Goal: Task Accomplishment & Management: Manage account settings

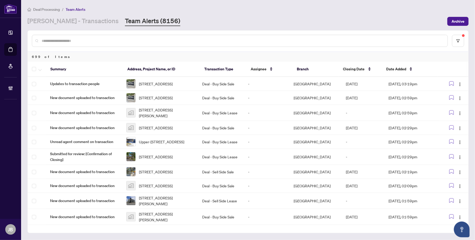
drag, startPoint x: 60, startPoint y: 21, endPoint x: 70, endPoint y: 27, distance: 12.4
click at [60, 21] on link "[PERSON_NAME] - Transactions" at bounding box center [72, 21] width 91 height 9
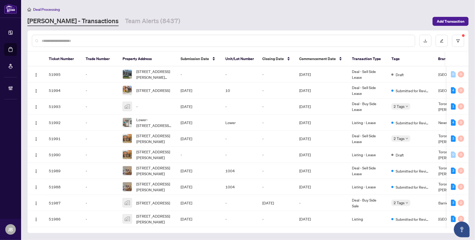
click at [192, 3] on main "Deal Processing RAHR - Transactions Team Alerts (8437) Add Transaction Ticket N…" at bounding box center [248, 120] width 454 height 240
click at [457, 40] on icon "filter" at bounding box center [458, 41] width 4 height 4
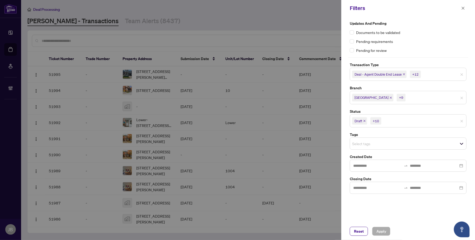
click at [428, 98] on input "search" at bounding box center [425, 98] width 37 height 6
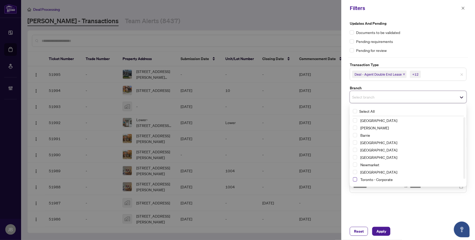
click at [355, 179] on span "Select Toronto - Corporate" at bounding box center [355, 179] width 4 height 4
click at [355, 144] on span "Select Burlington" at bounding box center [355, 144] width 4 height 4
click at [356, 159] on span "Select Mississauga" at bounding box center [355, 159] width 4 height 4
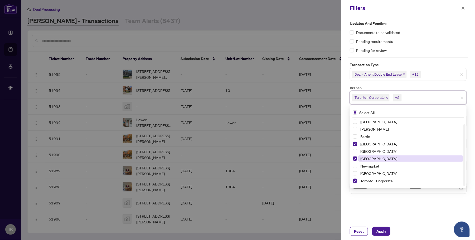
scroll to position [6, 0]
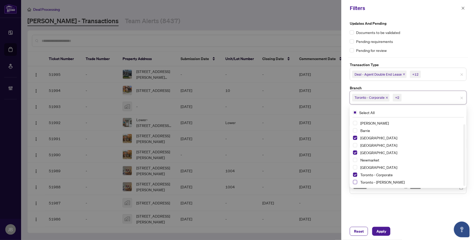
click at [356, 182] on span "Select Toronto - Don Mills" at bounding box center [355, 182] width 4 height 4
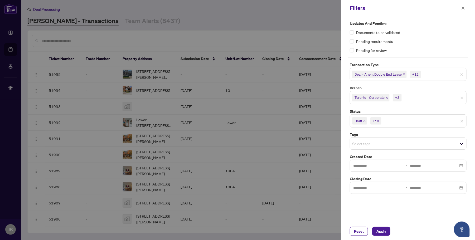
click at [366, 208] on div "Updates and Pending Documents to be validated Pending requirements Pending for …" at bounding box center [408, 119] width 134 height 206
click at [434, 74] on input "search" at bounding box center [440, 74] width 37 height 6
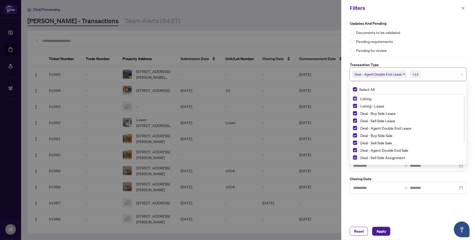
click at [355, 98] on span "Select Listing" at bounding box center [355, 98] width 4 height 4
click at [355, 106] on span "Select Listing - Lease" at bounding box center [355, 106] width 4 height 4
click at [406, 206] on div "Updates and Pending Documents to be validated Pending requirements Pending for …" at bounding box center [408, 119] width 134 height 206
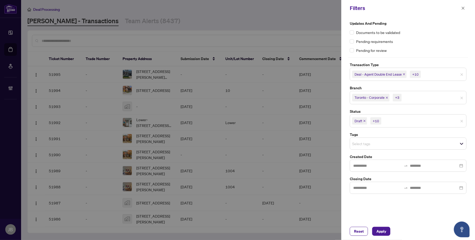
click at [414, 123] on input "search" at bounding box center [400, 121] width 37 height 6
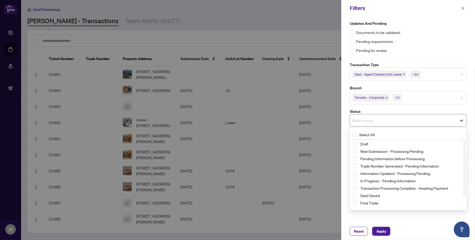
click at [384, 212] on div "Updates and Pending Documents to be validated Pending requirements Pending for …" at bounding box center [408, 119] width 134 height 206
click at [356, 150] on span "Select New Submission - Processing Pending" at bounding box center [355, 151] width 4 height 4
click at [355, 174] on span "Select Information Updated - Processing Pending" at bounding box center [355, 175] width 4 height 4
click at [402, 219] on div "Updates and Pending Documents to be validated Pending requirements Pending for …" at bounding box center [408, 119] width 134 height 206
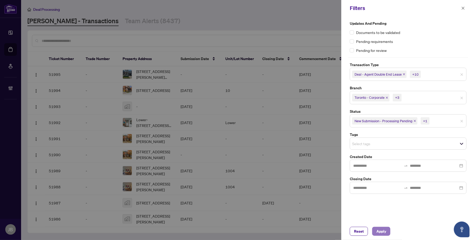
click at [382, 231] on span "Apply" at bounding box center [381, 231] width 10 height 8
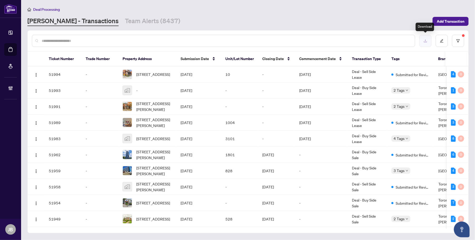
click at [427, 40] on icon "download" at bounding box center [425, 41] width 4 height 4
click at [427, 39] on icon "download" at bounding box center [425, 41] width 4 height 4
click at [457, 40] on icon "filter" at bounding box center [458, 41] width 4 height 4
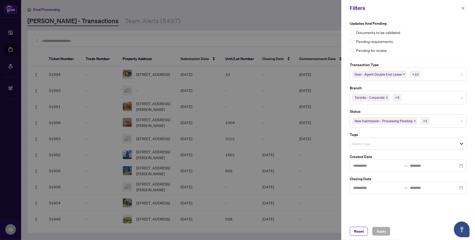
click at [451, 122] on input "search" at bounding box center [449, 121] width 37 height 6
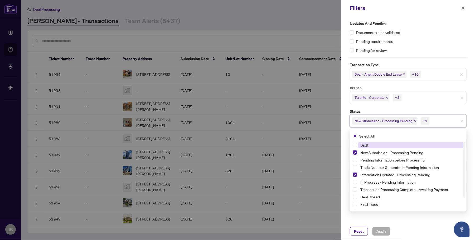
click at [418, 96] on input "search" at bounding box center [421, 98] width 37 height 6
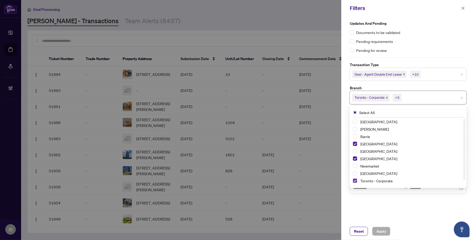
click at [356, 181] on span "Select Toronto - Corporate" at bounding box center [355, 181] width 4 height 4
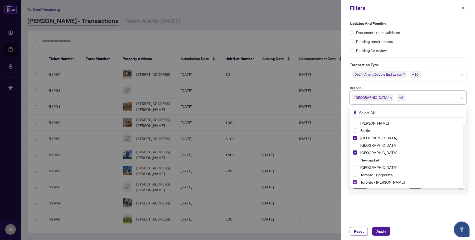
click at [357, 182] on span "Select Toronto - Don Mills" at bounding box center [355, 182] width 4 height 4
click at [375, 203] on div "Updates and Pending Documents to be validated Pending requirements Pending for …" at bounding box center [408, 119] width 134 height 206
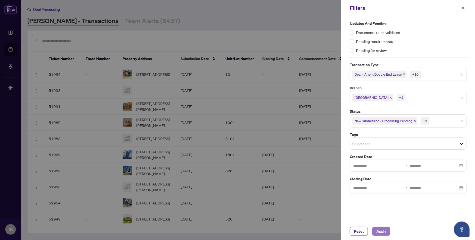
click at [384, 230] on span "Apply" at bounding box center [381, 231] width 10 height 8
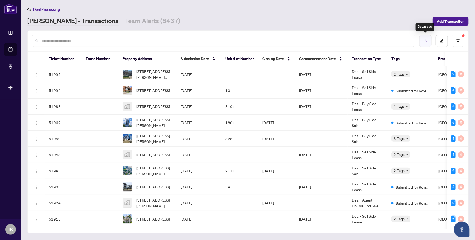
click at [426, 40] on icon "download" at bounding box center [425, 41] width 4 height 4
click at [373, 149] on td "Deal - Sell Side Lease" at bounding box center [368, 155] width 40 height 16
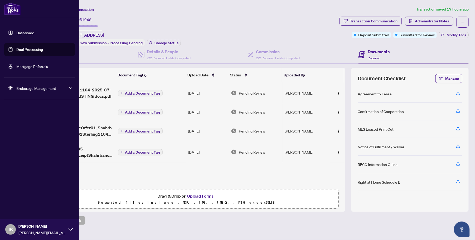
drag, startPoint x: 15, startPoint y: 53, endPoint x: 43, endPoint y: 62, distance: 29.3
click at [16, 52] on link "Deal Processing" at bounding box center [29, 49] width 27 height 5
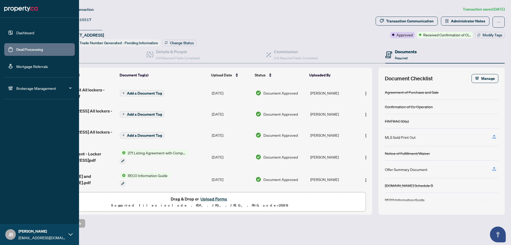
click at [20, 49] on link "Deal Processing" at bounding box center [29, 49] width 27 height 5
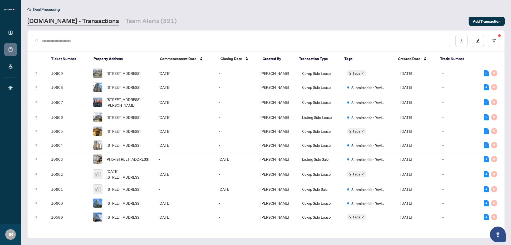
click at [47, 21] on link "Property.ca - Transactions" at bounding box center [73, 21] width 92 height 9
click at [494, 40] on button "button" at bounding box center [494, 41] width 12 height 12
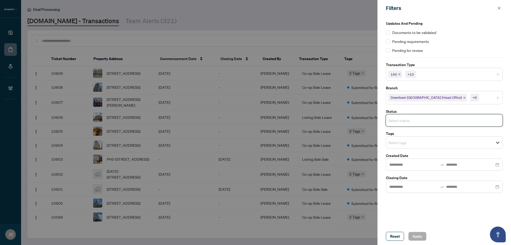
click at [411, 123] on input "search" at bounding box center [406, 120] width 37 height 6
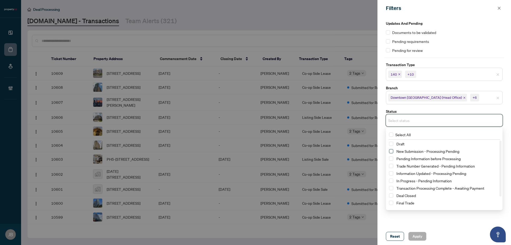
click at [392, 152] on span "Select New Submission - Processing Pending" at bounding box center [391, 151] width 4 height 4
click at [392, 169] on span "Select Trade Number Generated - Pending Information" at bounding box center [391, 167] width 4 height 4
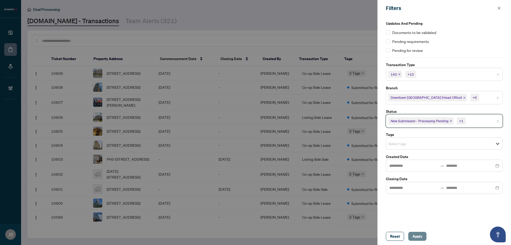
click at [420, 237] on span "Apply" at bounding box center [418, 236] width 10 height 8
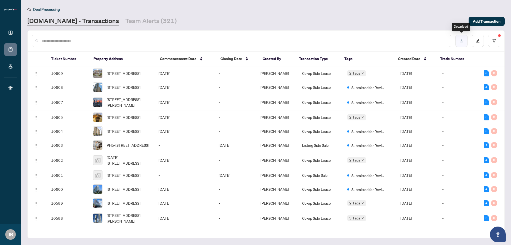
click at [465, 40] on button "button" at bounding box center [462, 41] width 12 height 12
click at [493, 39] on icon "filter" at bounding box center [494, 41] width 4 height 4
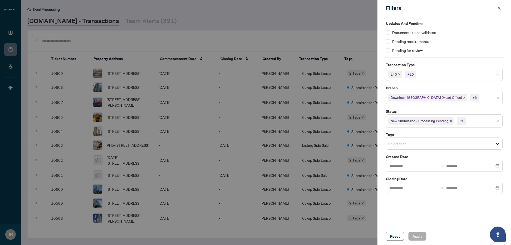
click at [428, 211] on div "Updates and Pending Documents to be validated Pending requirements Pending for …" at bounding box center [445, 121] width 134 height 211
click at [499, 8] on icon "close" at bounding box center [499, 8] width 3 height 3
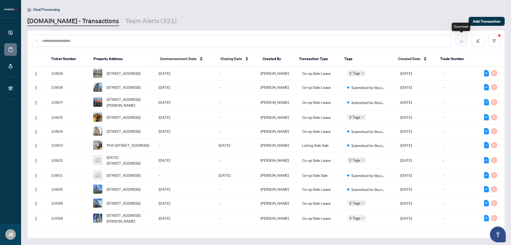
click at [464, 42] on button "button" at bounding box center [462, 41] width 12 height 12
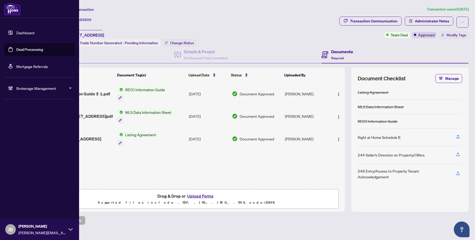
drag, startPoint x: 15, startPoint y: 50, endPoint x: 64, endPoint y: 61, distance: 49.7
click at [16, 50] on link "Deal Processing" at bounding box center [29, 49] width 27 height 5
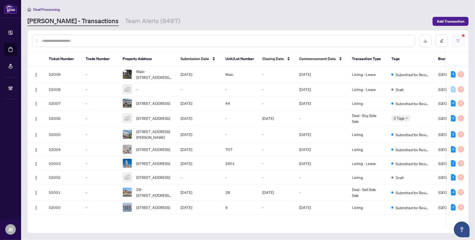
click at [458, 38] on button "button" at bounding box center [458, 41] width 12 height 12
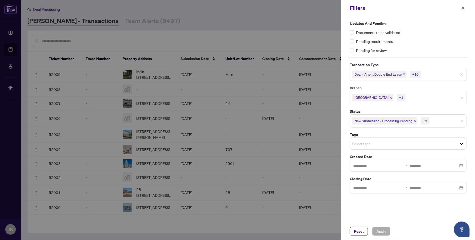
click at [411, 96] on input "search" at bounding box center [425, 98] width 37 height 6
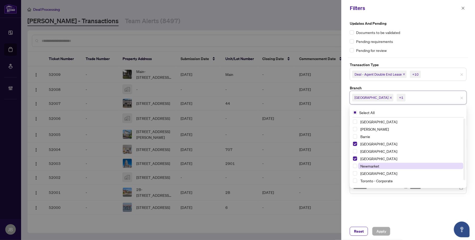
scroll to position [6, 0]
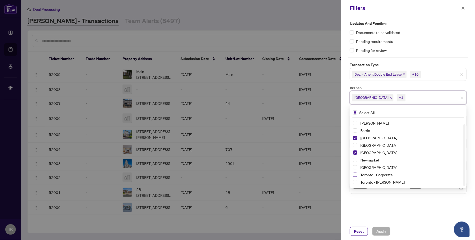
click at [355, 175] on span "Select Toronto - Corporate" at bounding box center [355, 175] width 4 height 4
click at [355, 184] on span "Select Toronto - Don Mills" at bounding box center [355, 182] width 4 height 4
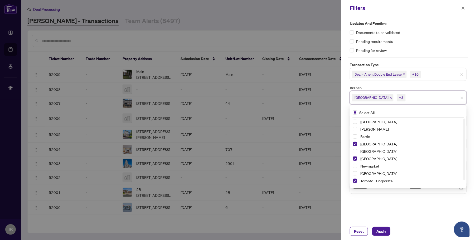
click at [437, 73] on input "search" at bounding box center [440, 74] width 37 height 6
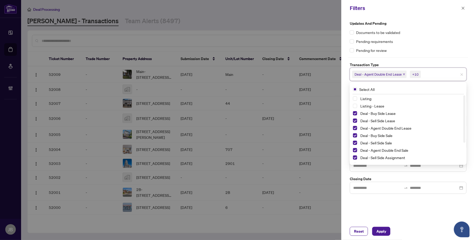
click at [357, 99] on div "Listing" at bounding box center [408, 98] width 110 height 6
click at [355, 99] on span "Select Listing" at bounding box center [355, 98] width 4 height 4
click at [354, 106] on span "Select Listing - Lease" at bounding box center [355, 106] width 4 height 4
click at [463, 57] on div "Updates and Pending Documents to be validated Pending requirements Pending for …" at bounding box center [408, 107] width 120 height 173
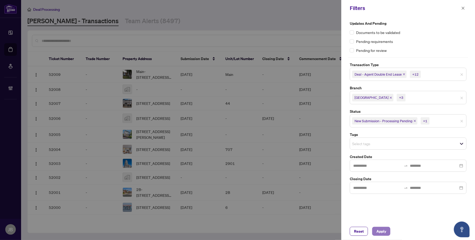
click at [383, 232] on span "Apply" at bounding box center [381, 231] width 10 height 8
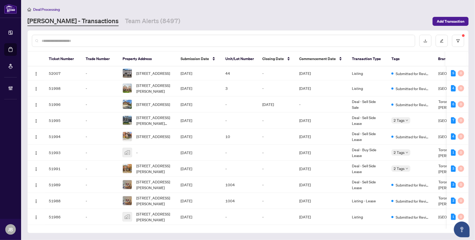
click at [64, 40] on input "text" at bounding box center [226, 41] width 369 height 6
paste input "*****"
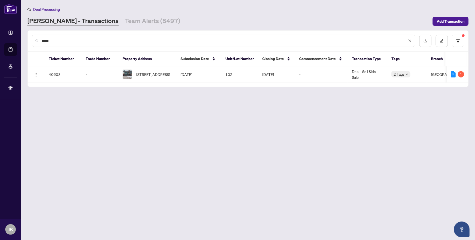
type input "*****"
click at [160, 77] on span "[STREET_ADDRESS]" at bounding box center [153, 74] width 34 height 6
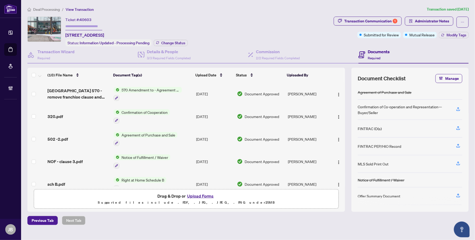
scroll to position [115, 0]
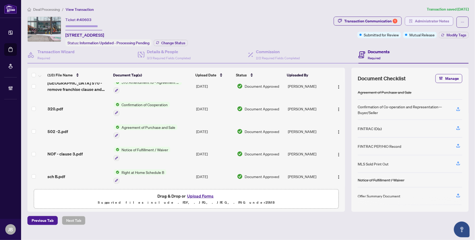
click at [447, 22] on span "Administrator Notes" at bounding box center [432, 21] width 34 height 8
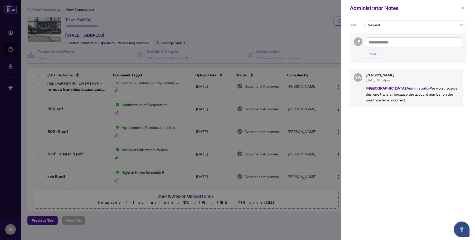
click at [462, 8] on icon "close" at bounding box center [463, 8] width 3 height 3
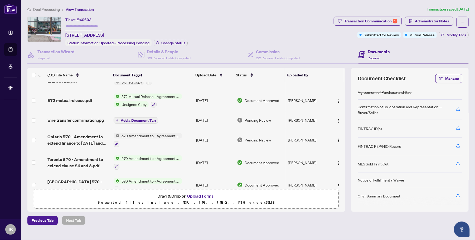
scroll to position [0, 0]
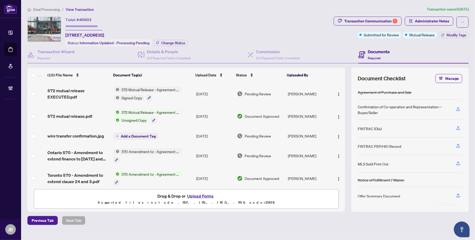
click at [243, 91] on div "Pending Review" at bounding box center [260, 94] width 47 height 6
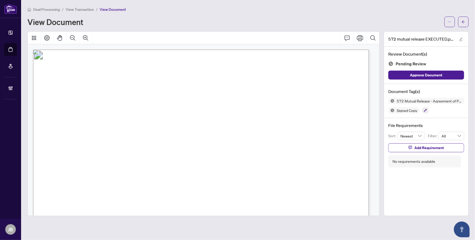
scroll to position [33, 0]
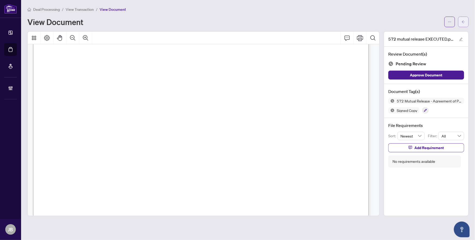
click at [461, 22] on icon "arrow-left" at bounding box center [463, 22] width 4 height 4
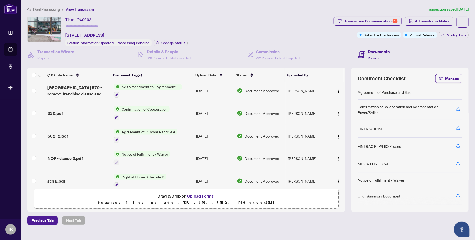
scroll to position [115, 0]
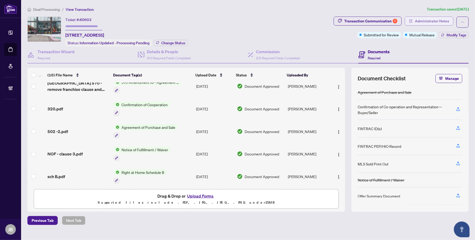
click at [447, 23] on span "Administrator Notes" at bounding box center [432, 21] width 34 height 8
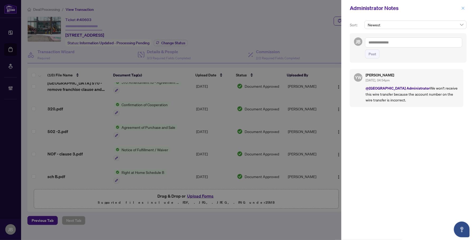
click at [464, 6] on icon "close" at bounding box center [463, 8] width 4 height 4
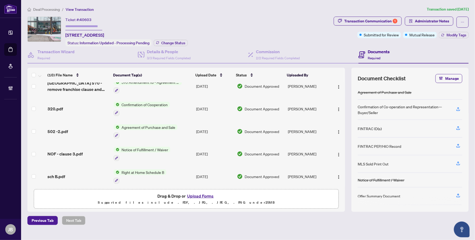
click at [256, 129] on span "Document Approved" at bounding box center [262, 132] width 35 height 6
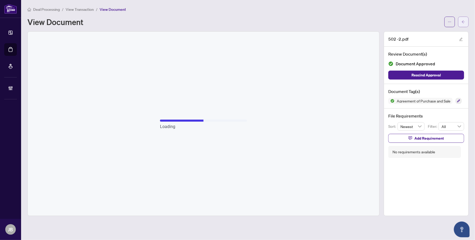
click at [463, 18] on span "button" at bounding box center [463, 22] width 4 height 8
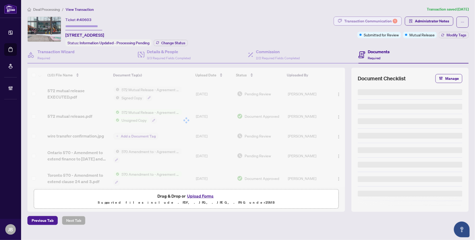
click at [388, 19] on div "Transaction Communication 1" at bounding box center [370, 21] width 53 height 8
type textarea "**********"
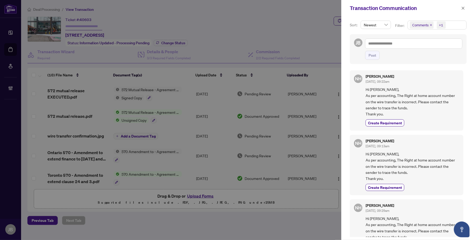
click at [464, 24] on span "Comments +1" at bounding box center [437, 25] width 58 height 8
click at [413, 53] on span "Select Requirements" at bounding box center [413, 54] width 4 height 4
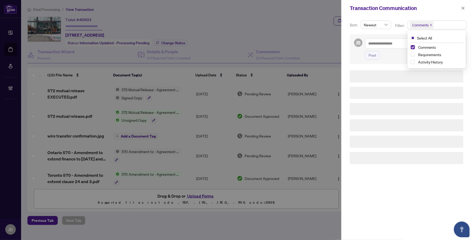
click at [412, 47] on span "Select Comments" at bounding box center [413, 47] width 4 height 4
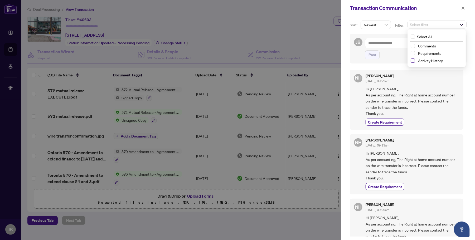
click at [411, 59] on span "Select Activity History" at bounding box center [413, 60] width 4 height 4
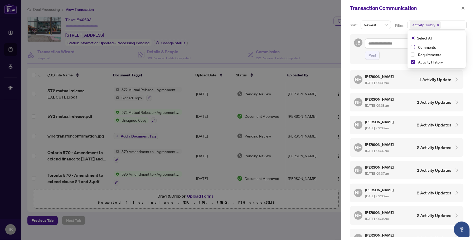
click at [413, 47] on span "Select Comments" at bounding box center [413, 47] width 4 height 4
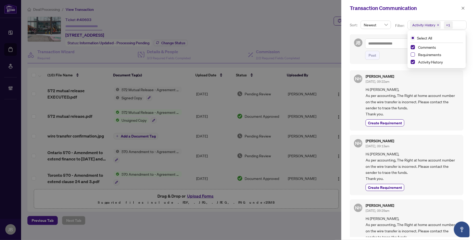
click at [413, 53] on span "Select Requirements" at bounding box center [413, 54] width 4 height 4
click at [463, 8] on icon "close" at bounding box center [463, 8] width 4 height 4
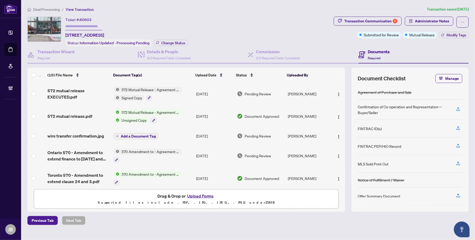
click at [252, 93] on span "Pending Review" at bounding box center [258, 94] width 26 height 6
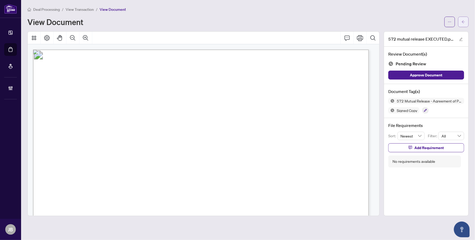
click at [462, 21] on icon "arrow-left" at bounding box center [463, 21] width 3 height 3
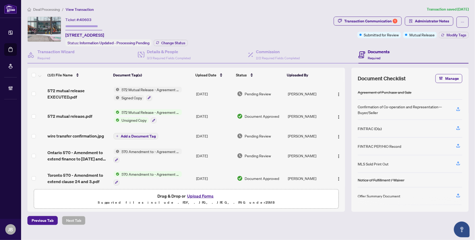
click at [263, 116] on span "Document Approved" at bounding box center [262, 116] width 35 height 6
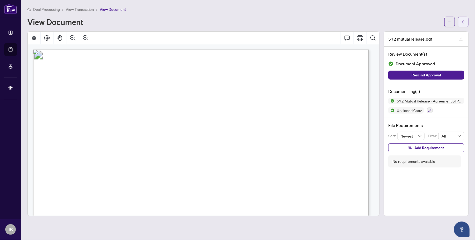
click at [463, 23] on icon "arrow-left" at bounding box center [463, 22] width 4 height 4
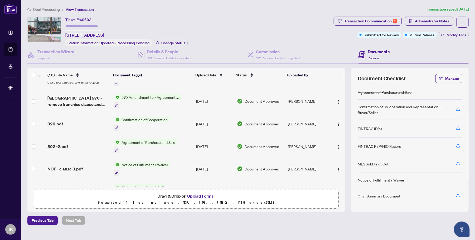
scroll to position [115, 0]
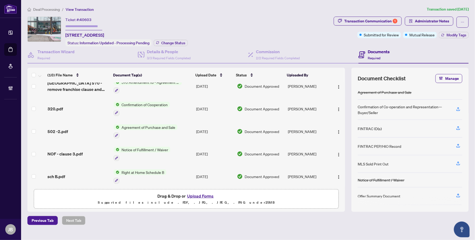
click at [267, 129] on span "Document Approved" at bounding box center [262, 132] width 35 height 6
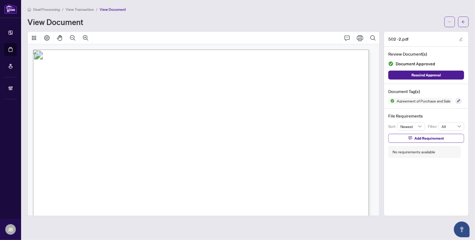
scroll to position [66, 0]
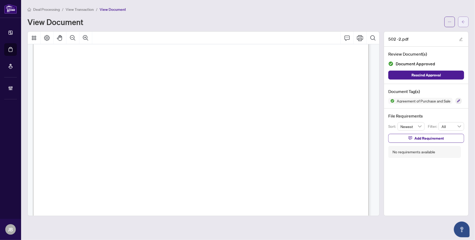
click at [466, 23] on button "button" at bounding box center [463, 22] width 11 height 11
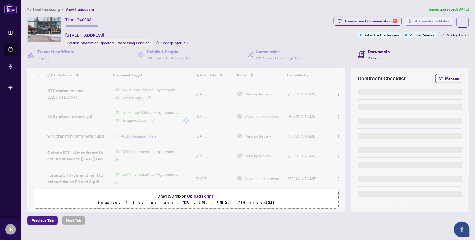
click at [441, 20] on span "Administrator Notes" at bounding box center [432, 21] width 34 height 8
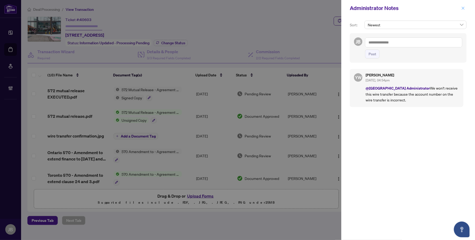
click at [462, 5] on span "button" at bounding box center [463, 8] width 4 height 8
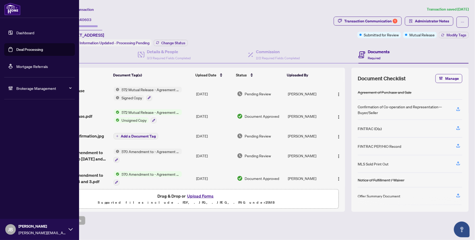
drag, startPoint x: 16, startPoint y: 50, endPoint x: 30, endPoint y: 50, distance: 14.3
click at [16, 50] on link "Deal Processing" at bounding box center [29, 49] width 27 height 5
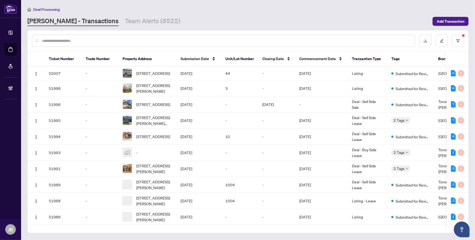
click at [94, 38] on input "text" at bounding box center [226, 41] width 369 height 6
paste input "*****"
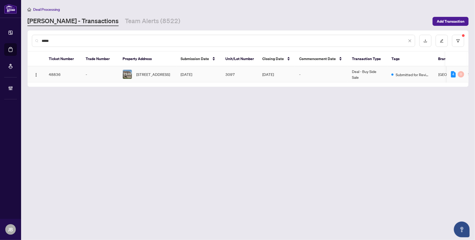
type input "*****"
click at [141, 71] on span "[STREET_ADDRESS]" at bounding box center [153, 74] width 34 height 6
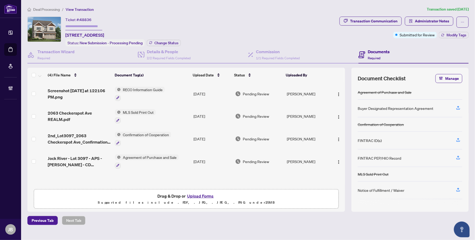
click at [248, 159] on span "Pending Review" at bounding box center [256, 162] width 26 height 6
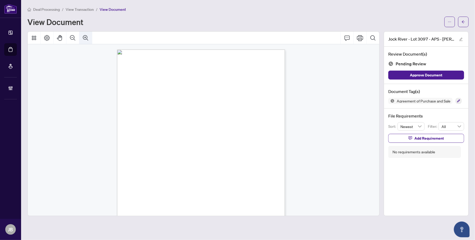
click at [86, 36] on icon "Zoom In" at bounding box center [85, 38] width 6 height 6
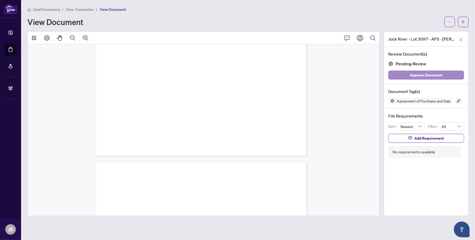
scroll to position [18352, 42]
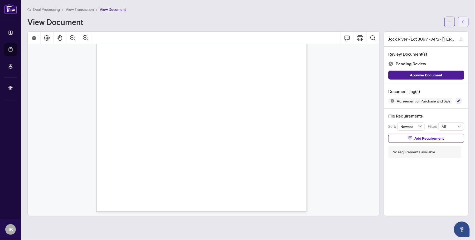
click at [463, 22] on icon "arrow-left" at bounding box center [463, 21] width 3 height 3
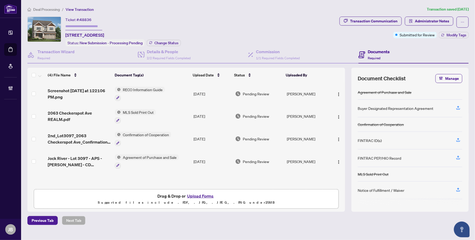
click at [246, 138] on span "Pending Review" at bounding box center [256, 139] width 26 height 6
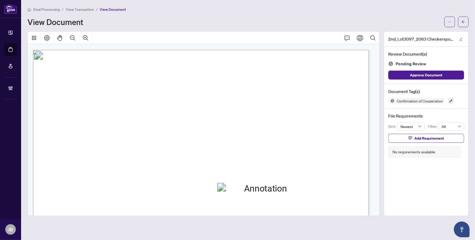
scroll to position [494, 0]
click at [464, 23] on icon "arrow-left" at bounding box center [463, 22] width 4 height 4
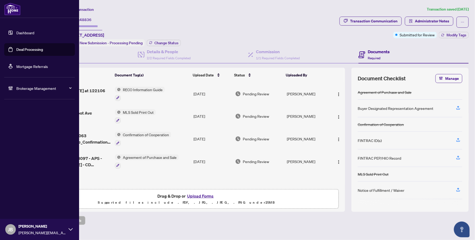
drag, startPoint x: 12, startPoint y: 51, endPoint x: 18, endPoint y: 51, distance: 5.5
click at [16, 51] on link "Deal Processing" at bounding box center [29, 49] width 27 height 5
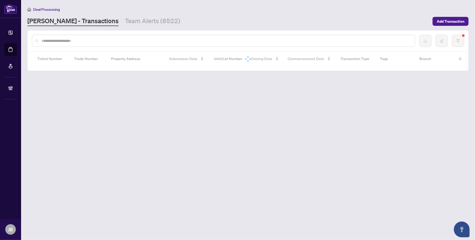
click at [150, 41] on input "text" at bounding box center [226, 41] width 369 height 6
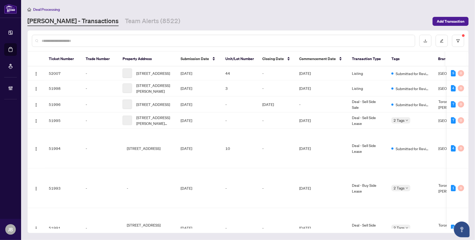
paste input "*****"
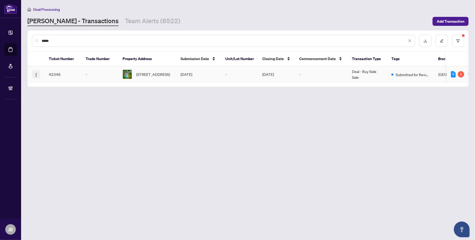
type input "*****"
click at [35, 74] on img "button" at bounding box center [36, 75] width 4 height 4
click at [50, 93] on span "Open in [GEOGRAPHIC_DATA]" at bounding box center [61, 93] width 50 height 6
click at [182, 71] on td "[DATE]" at bounding box center [198, 74] width 45 height 16
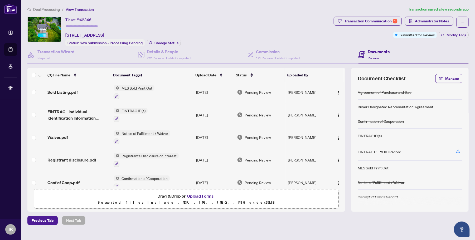
scroll to position [96, 0]
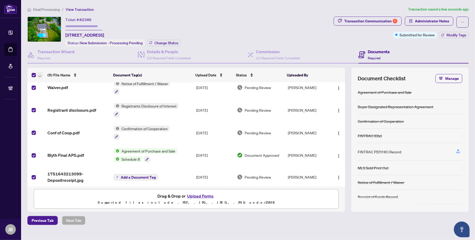
click at [40, 75] on icon "button" at bounding box center [39, 76] width 3 height 2
click at [58, 84] on span "Open Selected in New Tab(s)" at bounding box center [64, 83] width 47 height 6
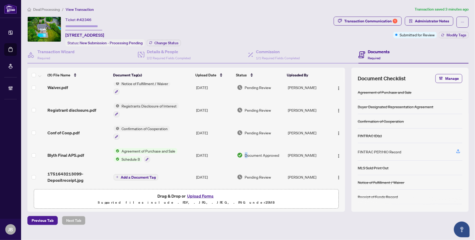
click at [245, 152] on span "Document Approved" at bounding box center [262, 155] width 35 height 6
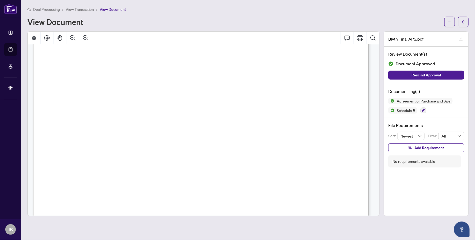
scroll to position [2339, 0]
click at [459, 22] on button "button" at bounding box center [463, 22] width 11 height 11
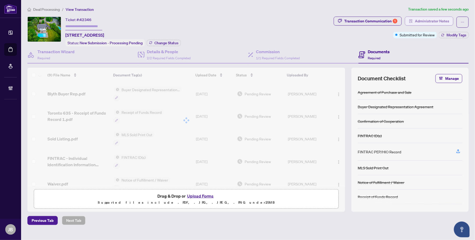
click at [437, 20] on span "Administrator Notes" at bounding box center [432, 21] width 34 height 8
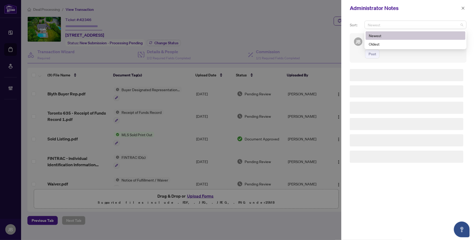
click at [426, 24] on span "Newest" at bounding box center [416, 25] width 96 height 8
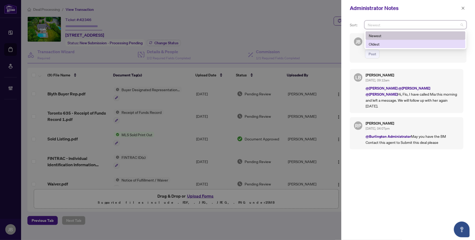
click at [344, 54] on div "Sort: Newest desc asc Newest Oldest JB Post LB [PERSON_NAME] [DATE], 09:12am @[…" at bounding box center [408, 128] width 134 height 224
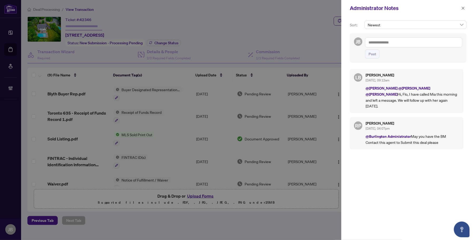
click at [409, 43] on textarea at bounding box center [413, 42] width 97 height 10
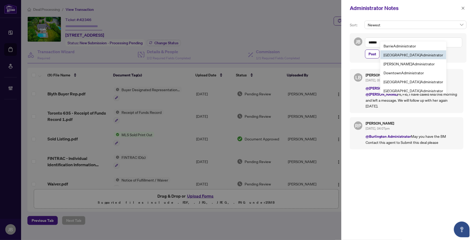
click at [420, 54] on b "Admin" at bounding box center [425, 54] width 11 height 5
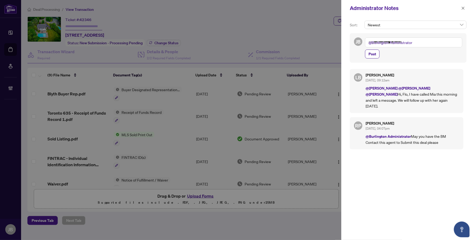
click at [430, 44] on textarea "**********" at bounding box center [413, 42] width 97 height 10
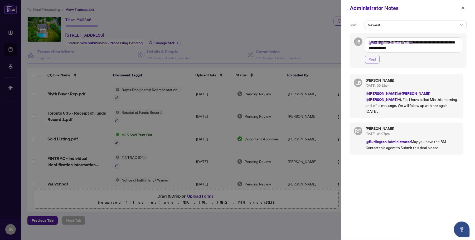
type textarea "**********"
drag, startPoint x: 373, startPoint y: 60, endPoint x: 412, endPoint y: 61, distance: 38.7
click at [373, 60] on span "Post" at bounding box center [372, 59] width 8 height 8
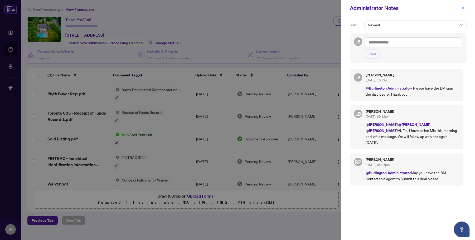
click at [464, 6] on span "button" at bounding box center [463, 8] width 4 height 8
